Goal: Task Accomplishment & Management: Use online tool/utility

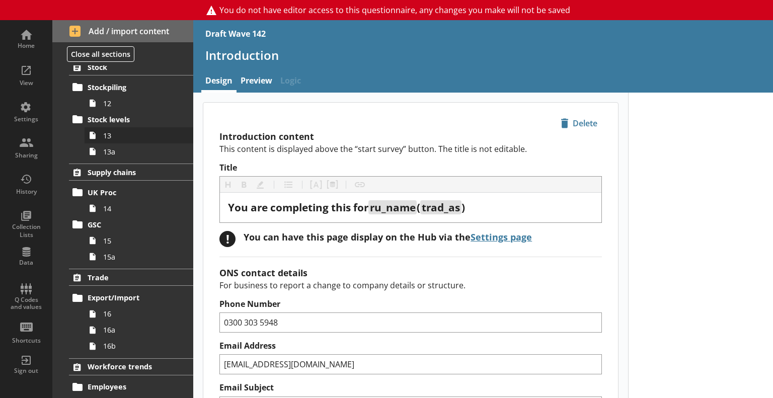
scroll to position [504, 0]
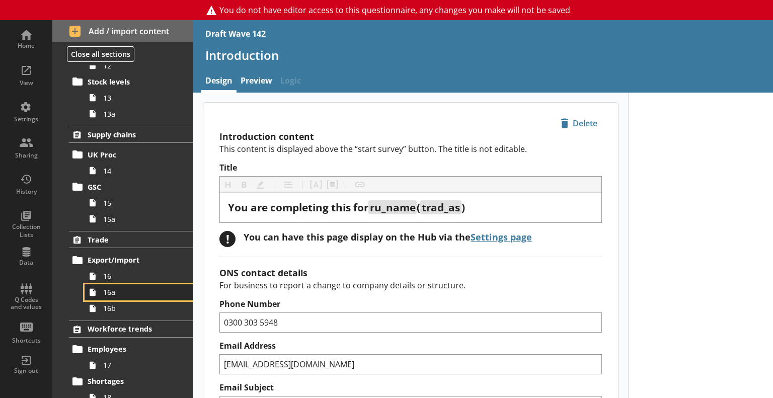
click at [109, 285] on link "16a" at bounding box center [139, 293] width 109 height 16
drag, startPoint x: 109, startPoint y: 283, endPoint x: 111, endPoint y: 278, distance: 5.4
click at [109, 285] on link "16a" at bounding box center [139, 293] width 109 height 16
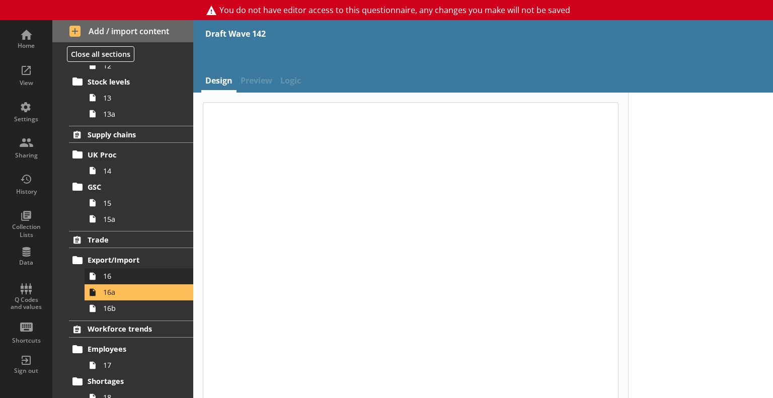
click at [111, 275] on span "16" at bounding box center [141, 276] width 76 height 10
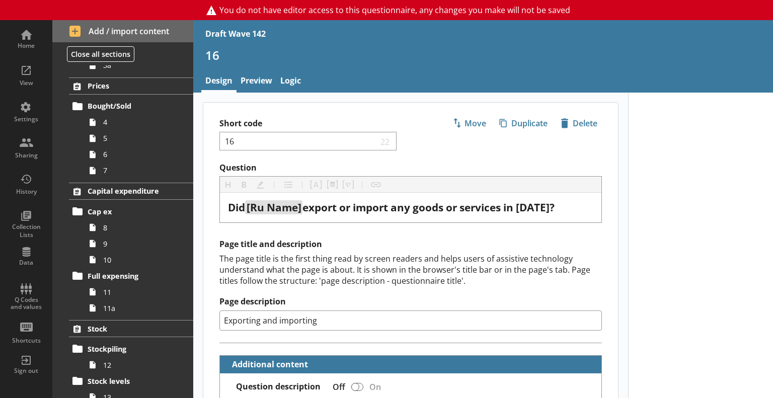
scroll to position [201, 0]
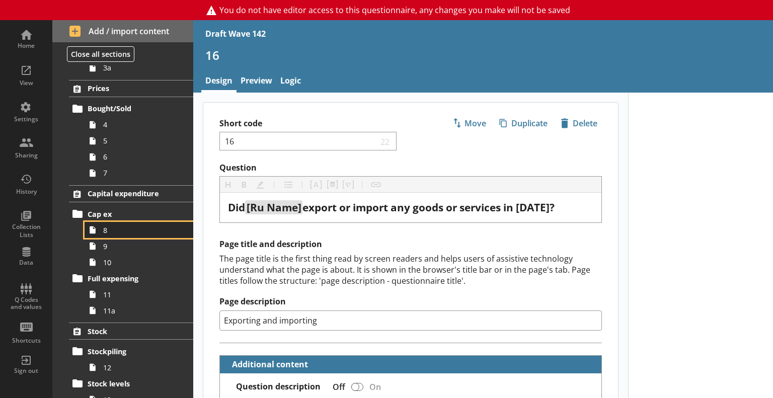
click at [110, 237] on link "8" at bounding box center [139, 230] width 109 height 16
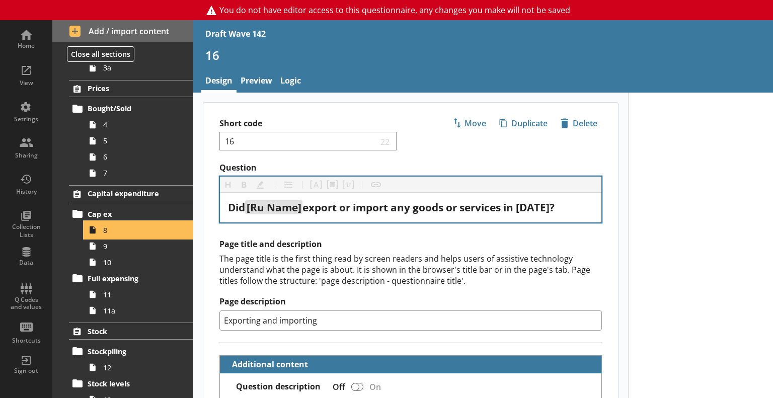
type textarea "x"
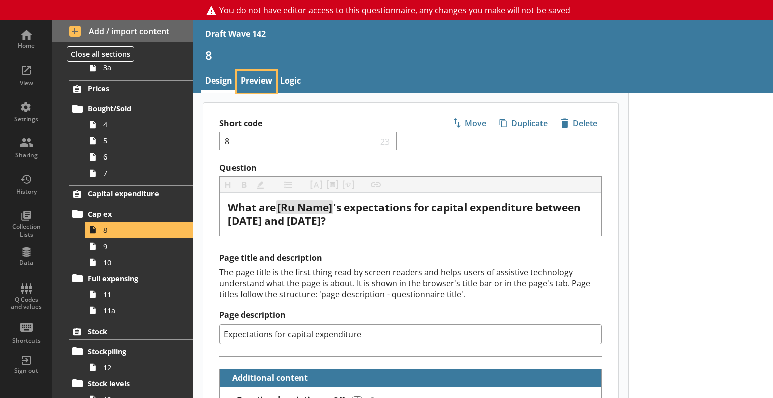
click at [274, 82] on link "Preview" at bounding box center [257, 82] width 40 height 22
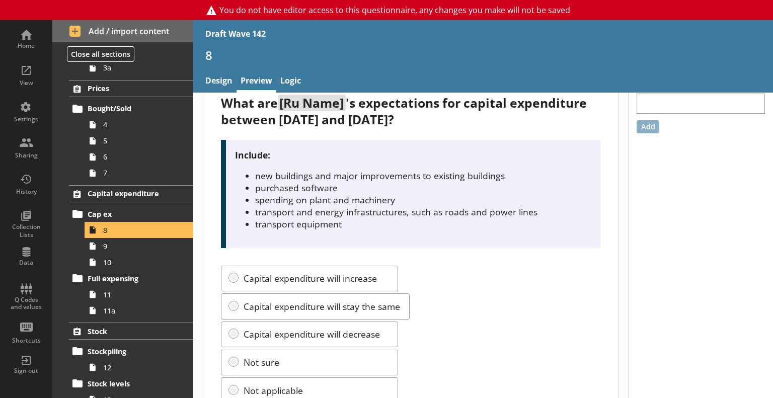
scroll to position [50, 0]
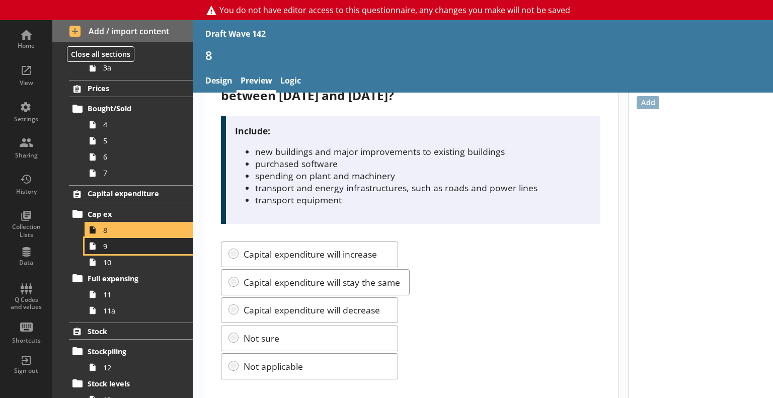
click at [117, 248] on span "9" at bounding box center [141, 247] width 76 height 10
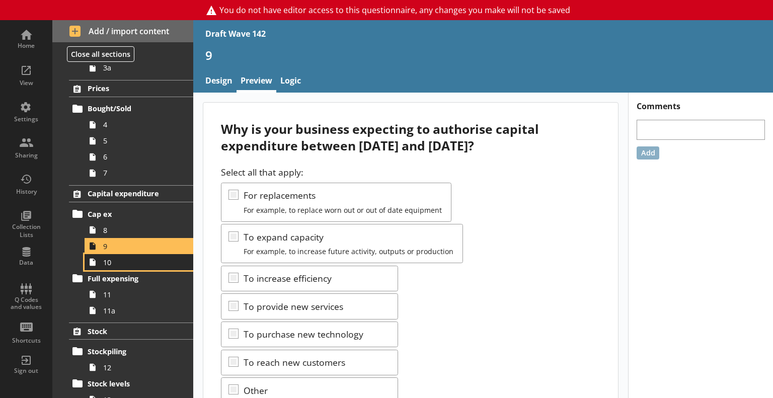
click at [118, 262] on span "10" at bounding box center [141, 263] width 76 height 10
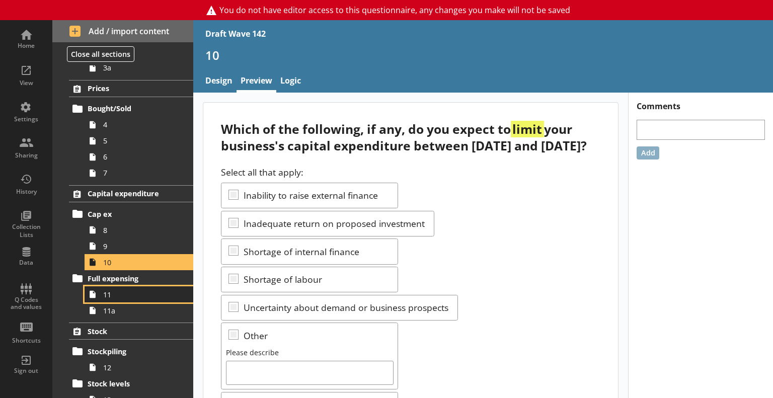
click at [116, 288] on link "11" at bounding box center [139, 295] width 109 height 16
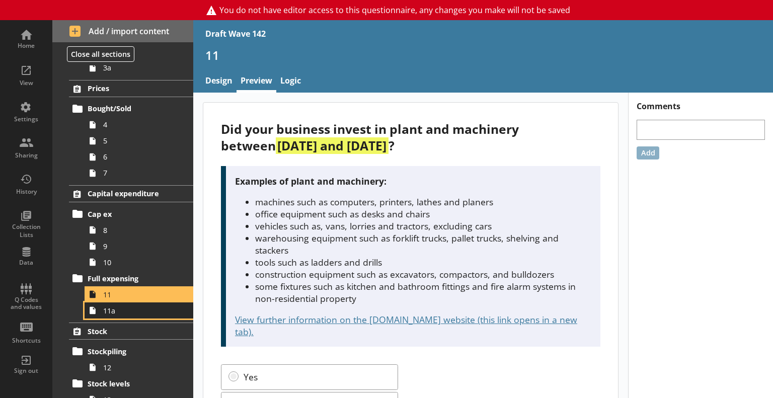
click at [115, 316] on link "11a" at bounding box center [139, 311] width 109 height 16
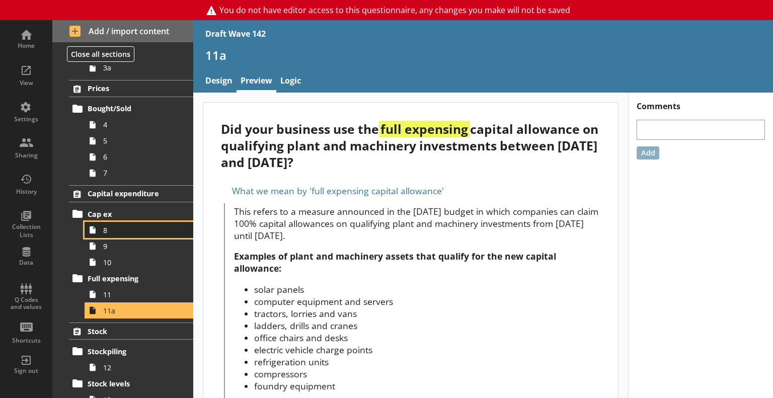
click at [114, 228] on span "8" at bounding box center [141, 231] width 76 height 10
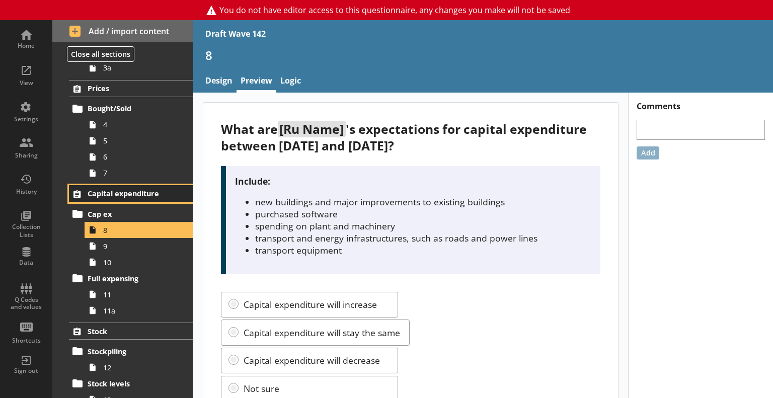
click at [111, 187] on link "Capital expenditure" at bounding box center [131, 193] width 124 height 17
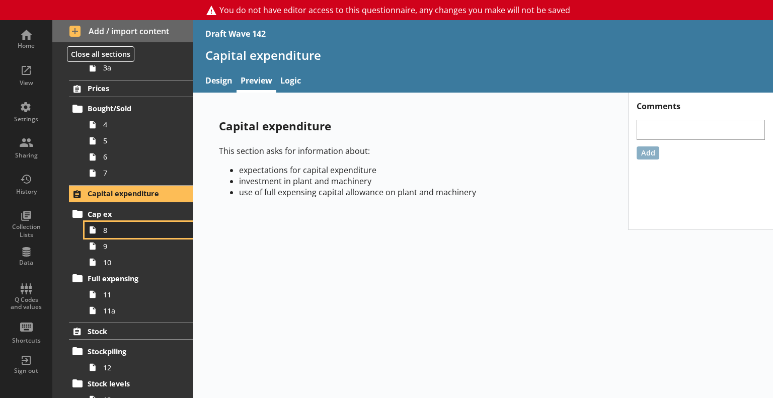
click at [102, 235] on link "8" at bounding box center [139, 230] width 109 height 16
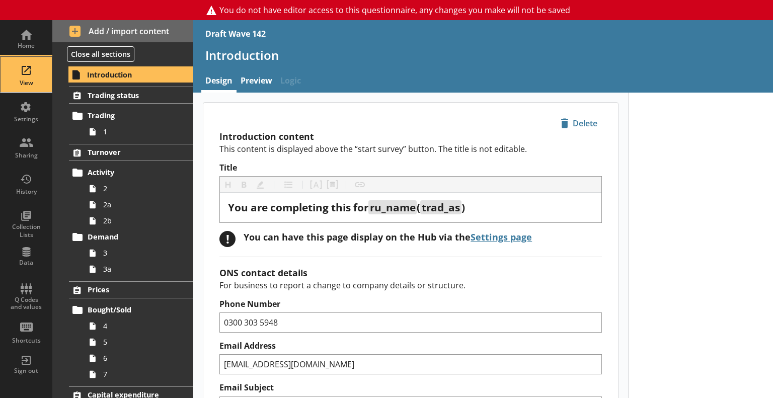
click at [21, 70] on div "View" at bounding box center [26, 74] width 35 height 35
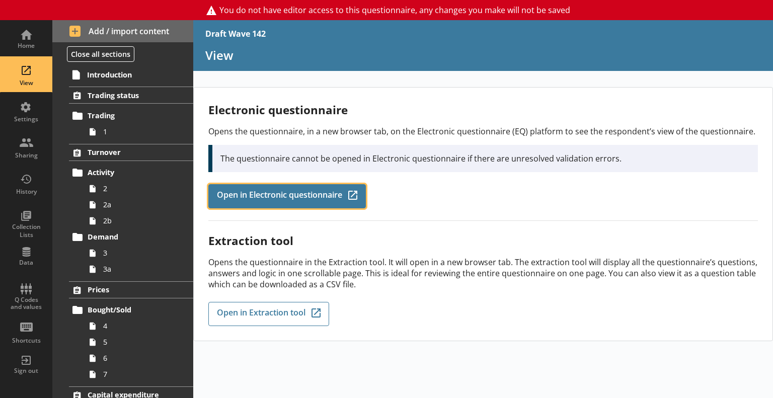
click at [324, 196] on span "Open in Electronic questionnaire" at bounding box center [279, 196] width 125 height 11
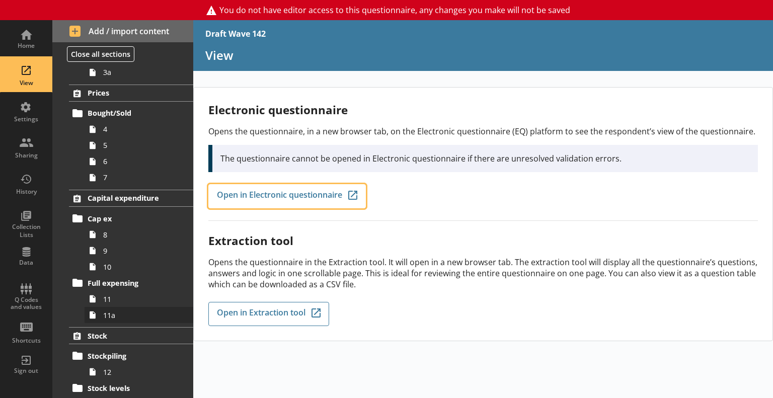
scroll to position [201, 0]
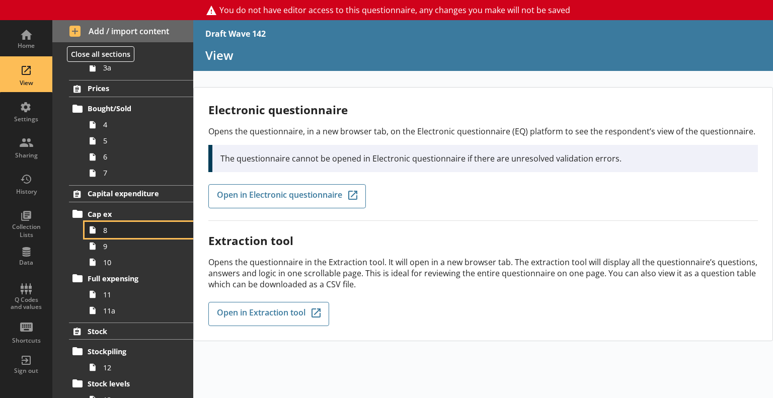
click at [107, 235] on link "8" at bounding box center [139, 230] width 109 height 16
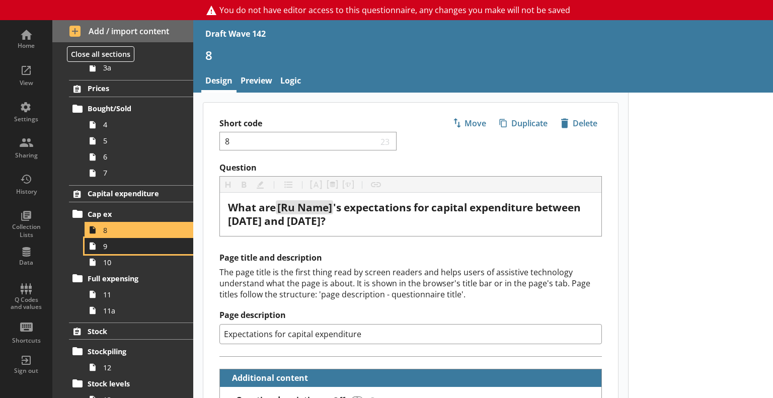
click at [111, 251] on link "9" at bounding box center [139, 246] width 109 height 16
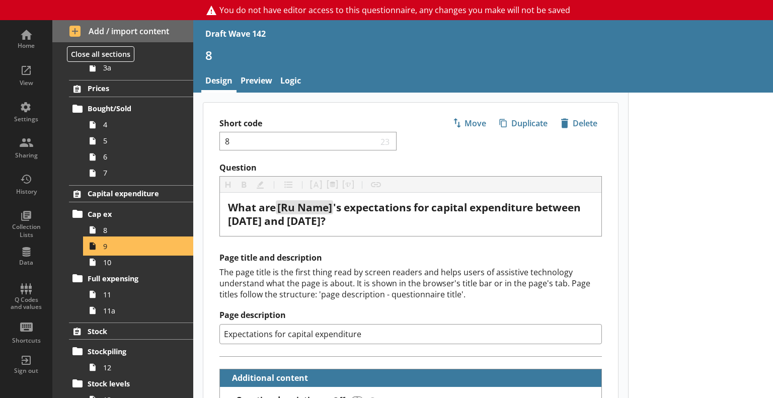
type textarea "x"
